Goal: Transaction & Acquisition: Subscribe to service/newsletter

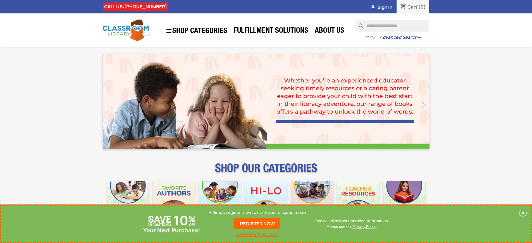
click at [258, 213] on p "+ Simply register now to claim your discount code" at bounding box center [257, 213] width 97 height 6
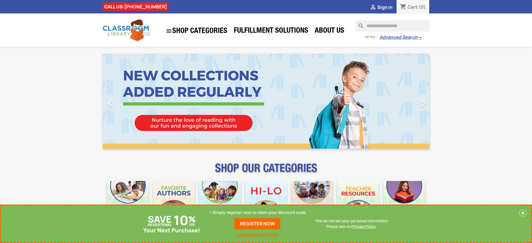
click at [258, 213] on p "+ Simply register now to claim your discount code" at bounding box center [257, 213] width 97 height 6
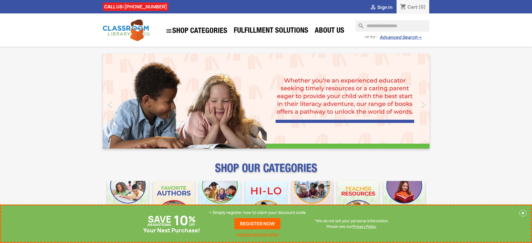
click at [258, 213] on p "+ Simply register now to claim your discount code" at bounding box center [257, 213] width 97 height 6
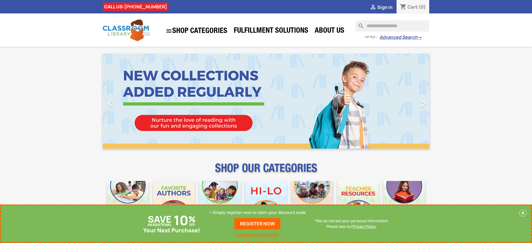
click at [258, 213] on p "+ Simply register now to claim your discount code" at bounding box center [257, 213] width 97 height 6
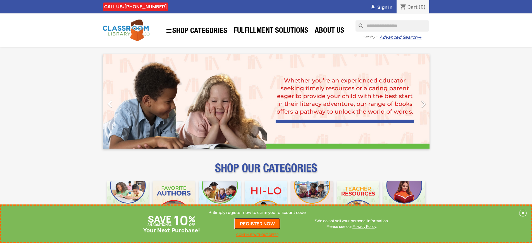
click at [258, 224] on link "REGISTER NOW" at bounding box center [257, 223] width 46 height 11
click at [258, 213] on p "+ Simply register now to claim your discount code" at bounding box center [257, 213] width 97 height 6
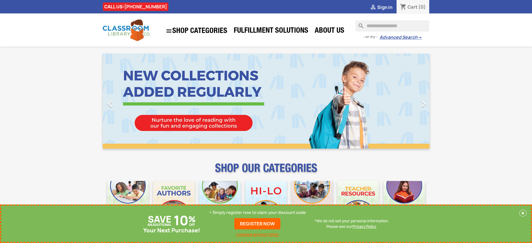
click at [258, 213] on p "+ Simply register now to claim your discount code" at bounding box center [257, 213] width 97 height 6
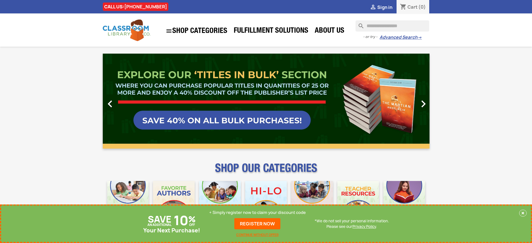
click at [258, 224] on link "REGISTER NOW" at bounding box center [257, 223] width 46 height 11
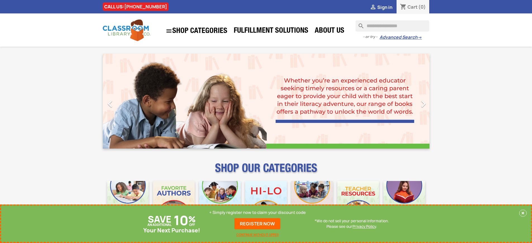
click at [258, 213] on p "+ Simply register now to claim your discount code" at bounding box center [257, 213] width 97 height 6
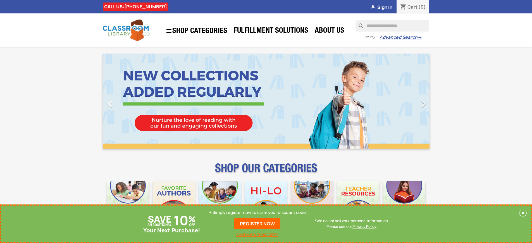
click at [258, 213] on p "+ Simply register now to claim your discount code" at bounding box center [257, 213] width 97 height 6
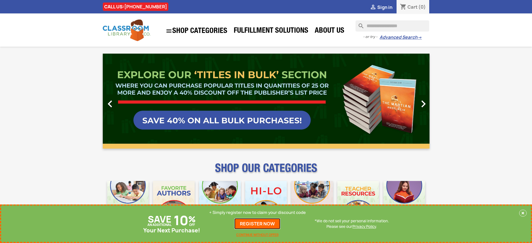
click at [258, 224] on link "REGISTER NOW" at bounding box center [257, 223] width 46 height 11
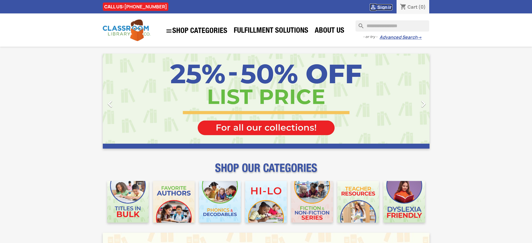
click at [385, 7] on span "Sign in" at bounding box center [384, 7] width 15 height 6
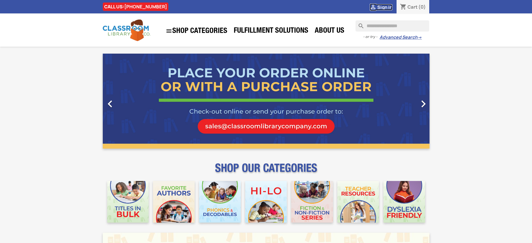
click at [385, 7] on span "Sign in" at bounding box center [384, 7] width 15 height 6
